Goal: Transaction & Acquisition: Purchase product/service

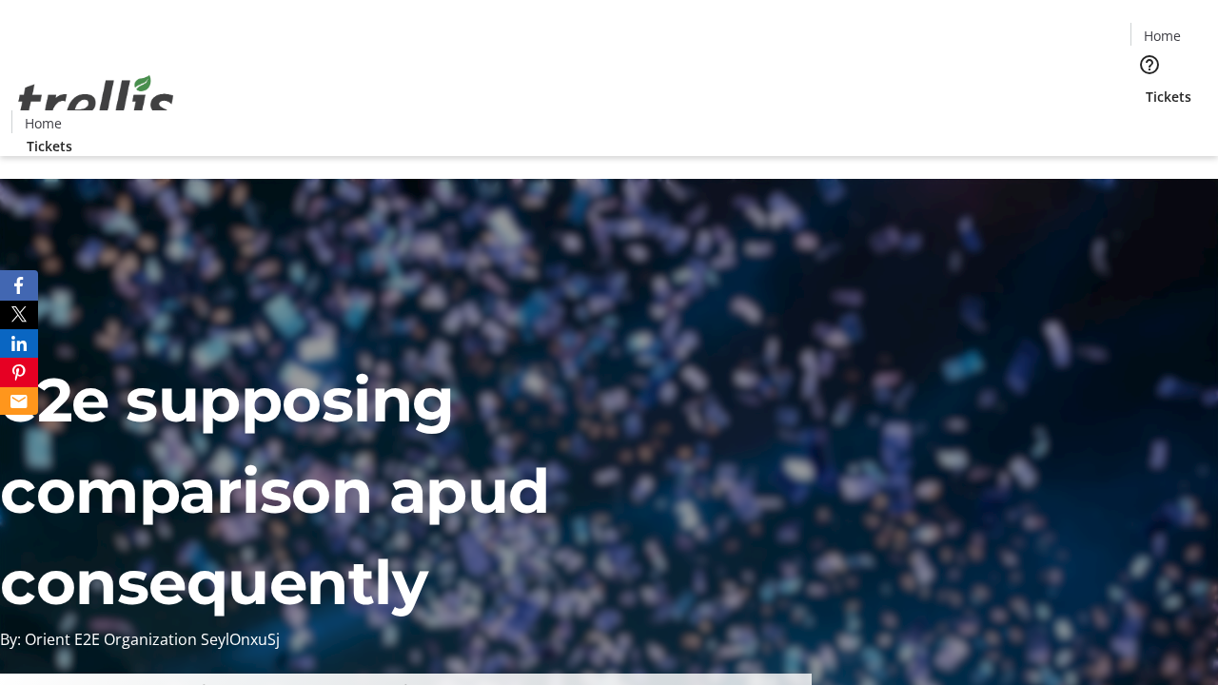
click at [1146, 87] on span "Tickets" at bounding box center [1169, 97] width 46 height 20
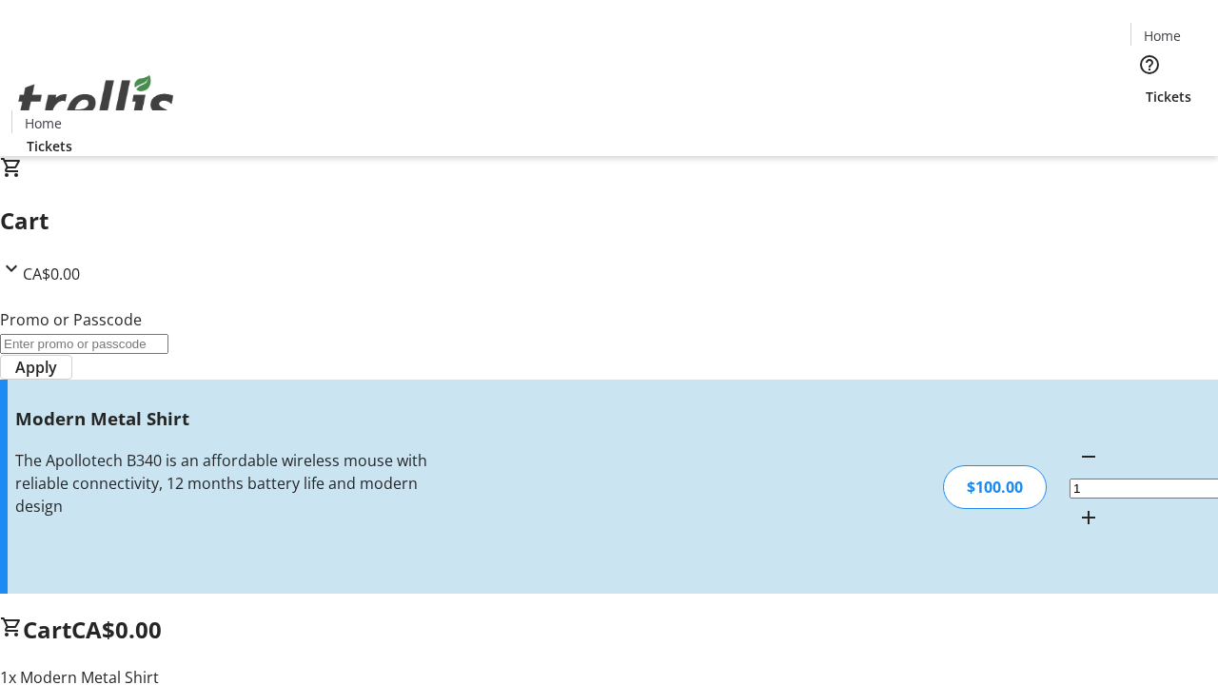
type input "FREE"
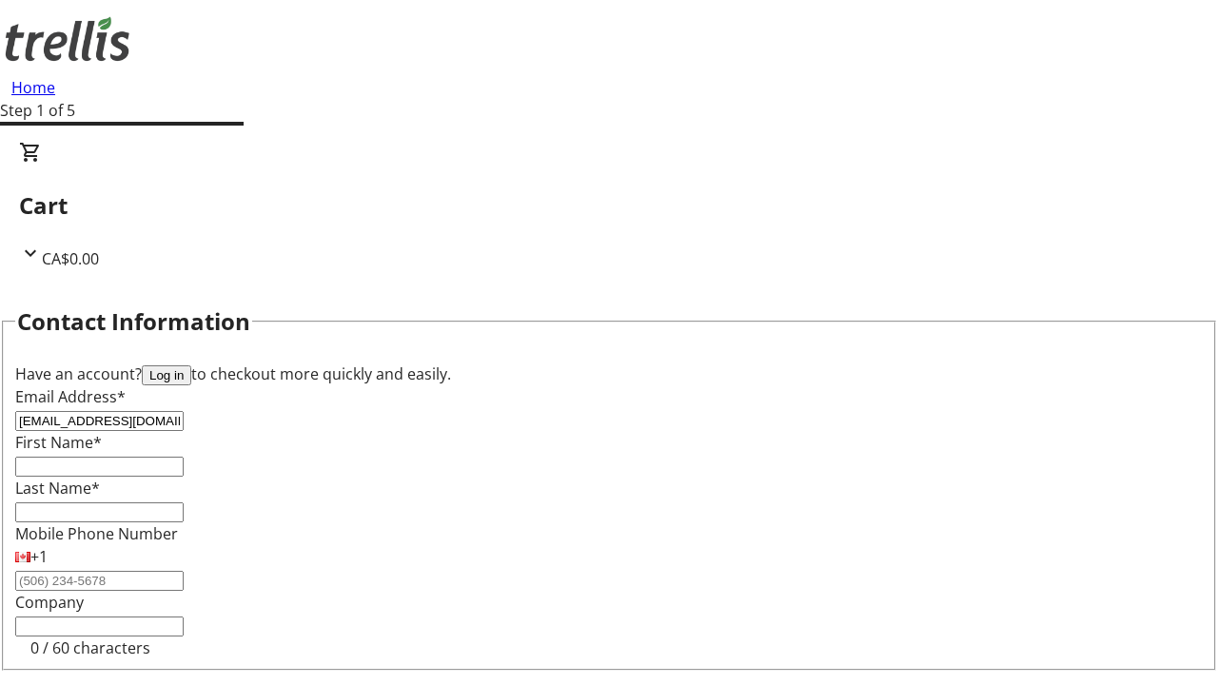
type input "[EMAIL_ADDRESS][DOMAIN_NAME]"
type input "Karson"
type input "[PERSON_NAME]"
